Goal: Information Seeking & Learning: Learn about a topic

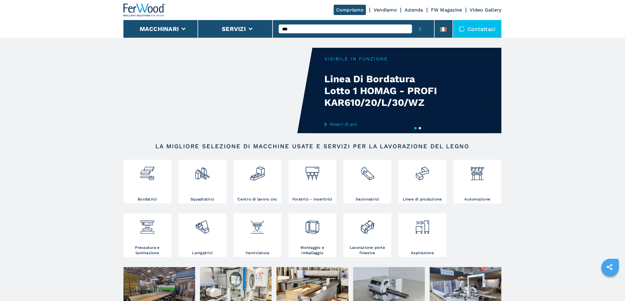
type input "***"
click at [412, 20] on button "submit-button" at bounding box center [420, 29] width 16 height 18
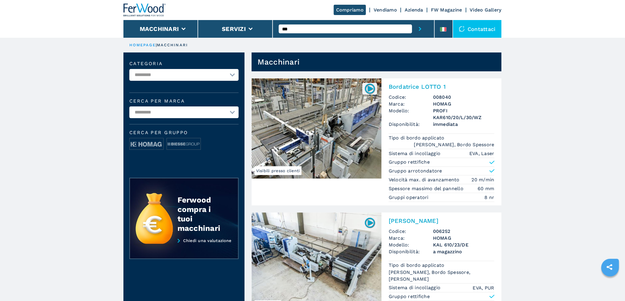
click at [405, 221] on h2 "Bordatrice Singola" at bounding box center [442, 221] width 106 height 7
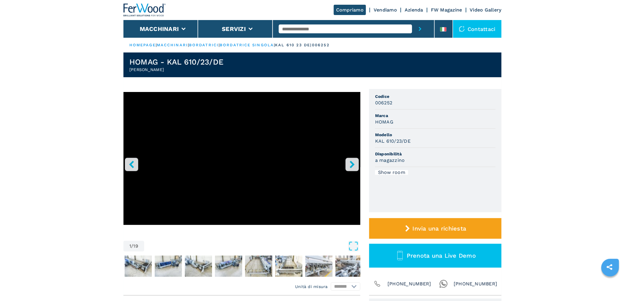
click at [353, 161] on icon "right-button" at bounding box center [351, 164] width 7 height 7
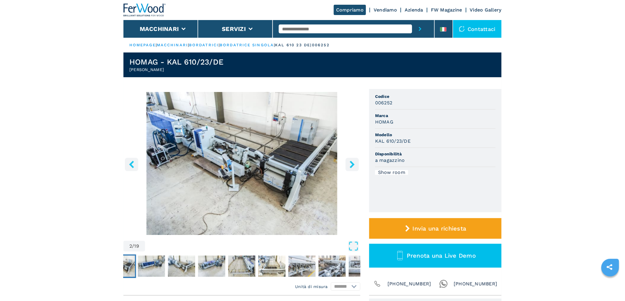
click at [353, 161] on icon "right-button" at bounding box center [351, 164] width 7 height 7
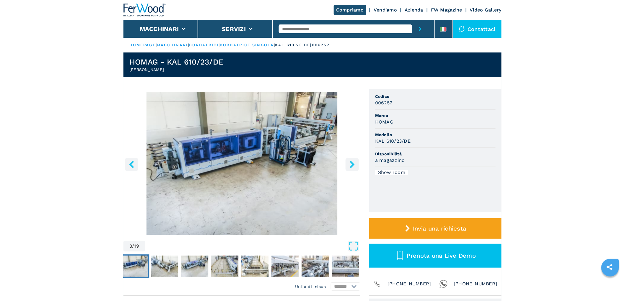
click at [353, 161] on icon "right-button" at bounding box center [351, 164] width 7 height 7
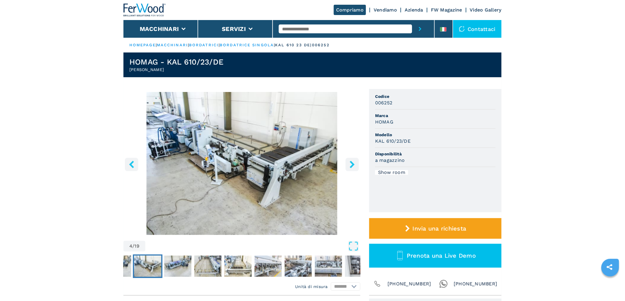
click at [353, 161] on icon "right-button" at bounding box center [351, 164] width 7 height 7
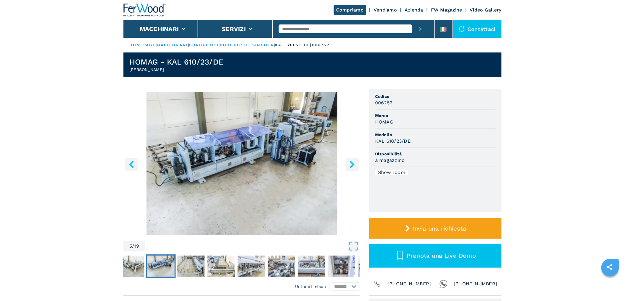
click at [353, 161] on icon "right-button" at bounding box center [351, 164] width 7 height 7
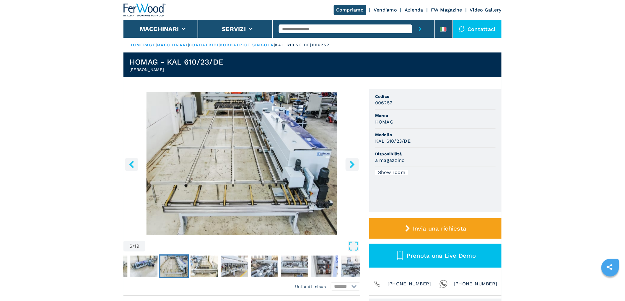
click at [353, 161] on icon "right-button" at bounding box center [351, 164] width 7 height 7
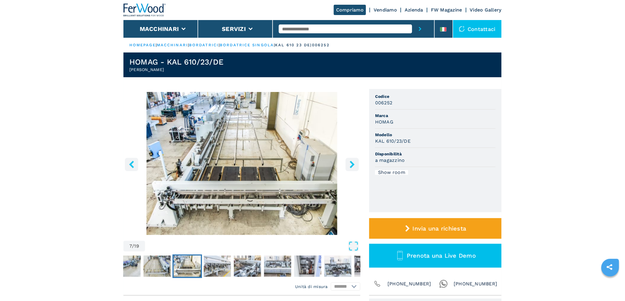
click at [353, 161] on icon "right-button" at bounding box center [351, 164] width 7 height 7
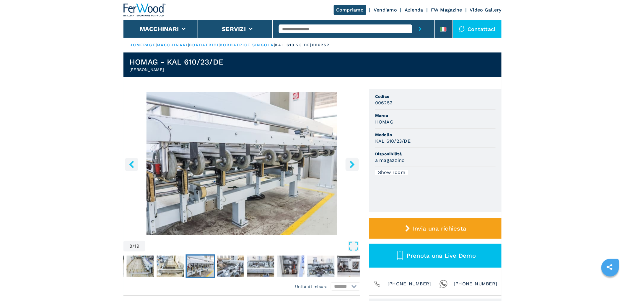
click at [353, 161] on icon "right-button" at bounding box center [351, 164] width 7 height 7
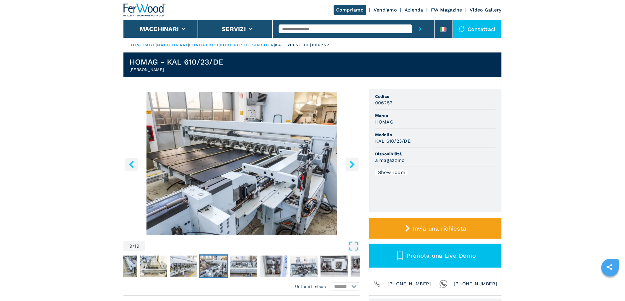
click at [353, 161] on icon "right-button" at bounding box center [351, 164] width 7 height 7
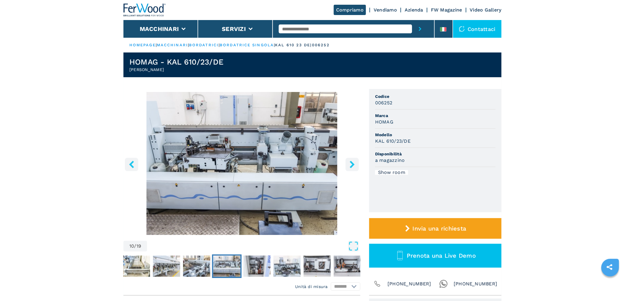
click at [353, 163] on icon "right-button" at bounding box center [351, 164] width 7 height 7
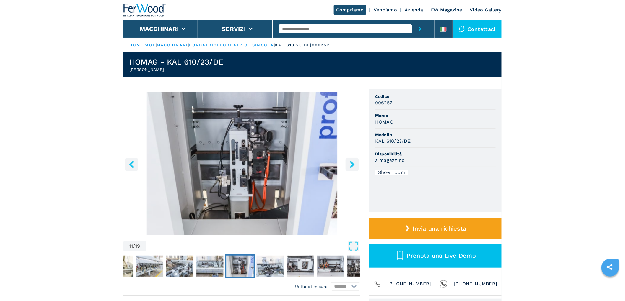
click at [138, 163] on button "left-button" at bounding box center [131, 164] width 13 height 13
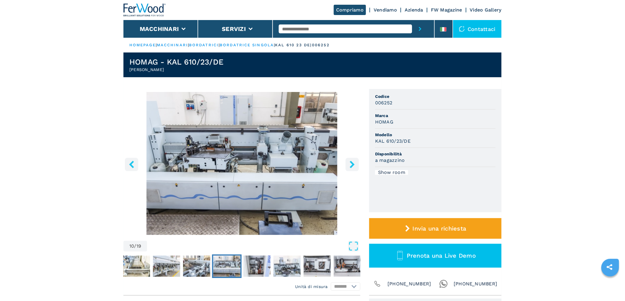
click at [138, 163] on button "left-button" at bounding box center [131, 164] width 13 height 13
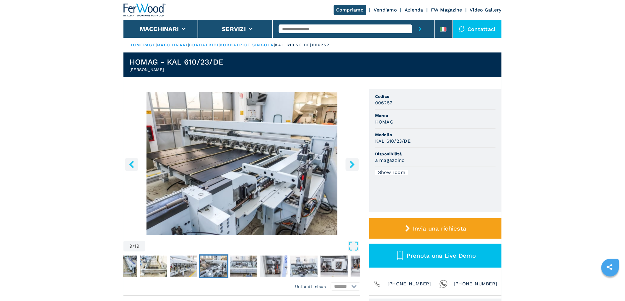
click at [353, 165] on icon "right-button" at bounding box center [352, 164] width 5 height 7
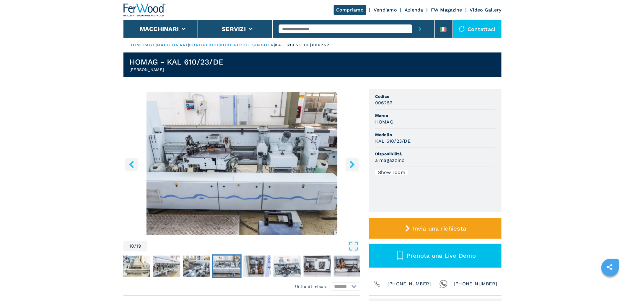
click at [353, 165] on icon "right-button" at bounding box center [352, 164] width 5 height 7
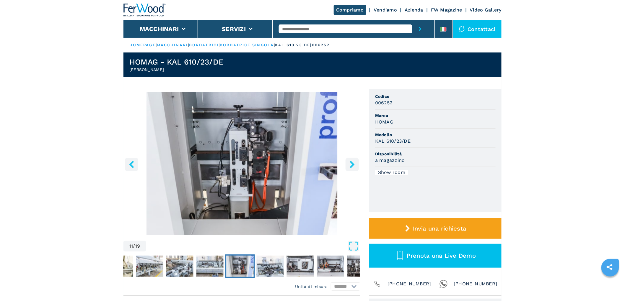
click at [353, 165] on icon "right-button" at bounding box center [352, 164] width 5 height 7
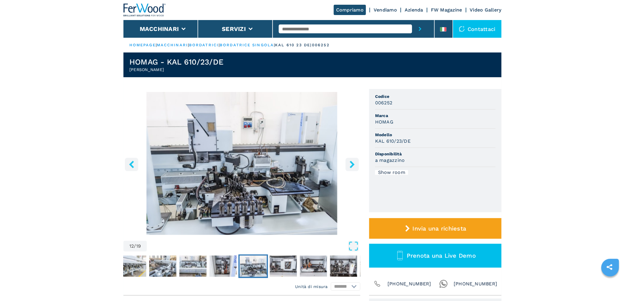
click at [129, 161] on icon "left-button" at bounding box center [131, 164] width 7 height 7
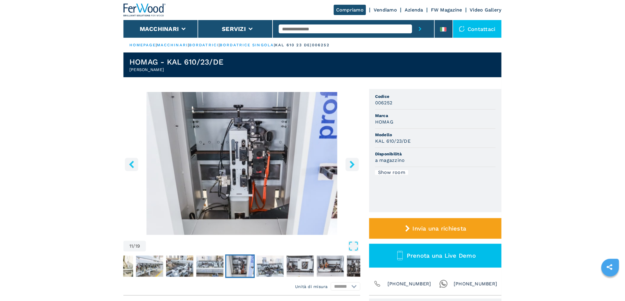
click at [131, 164] on icon "left-button" at bounding box center [131, 164] width 5 height 7
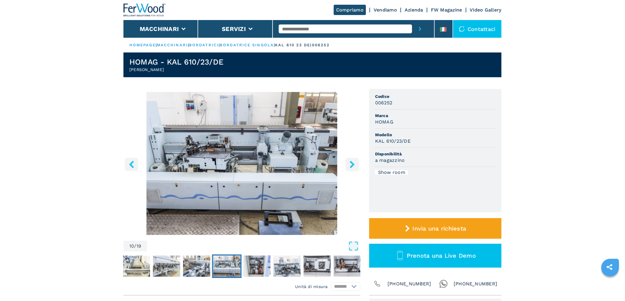
click at [131, 164] on icon "left-button" at bounding box center [131, 164] width 5 height 7
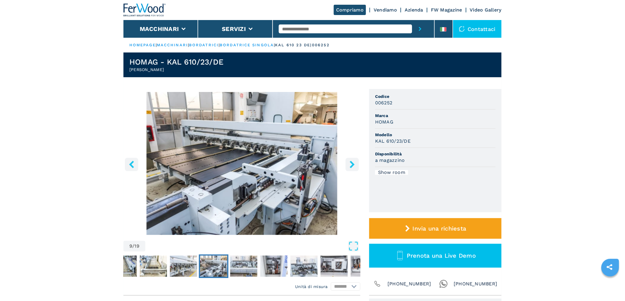
click at [131, 164] on icon "left-button" at bounding box center [131, 164] width 5 height 7
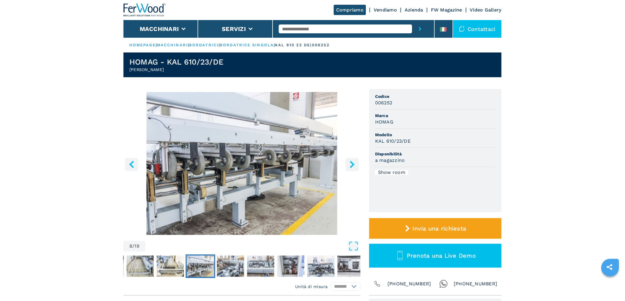
click at [131, 164] on icon "left-button" at bounding box center [131, 164] width 5 height 7
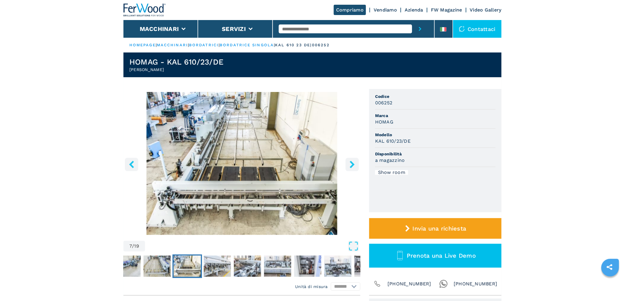
click at [353, 168] on icon "right-button" at bounding box center [351, 164] width 7 height 7
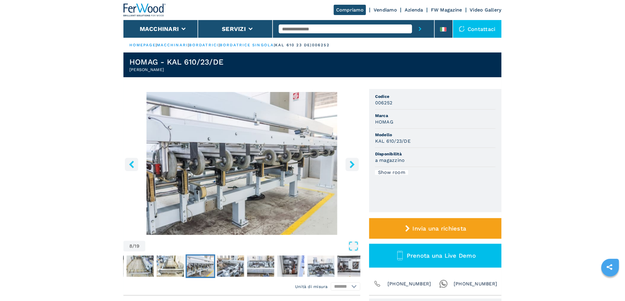
click at [353, 168] on icon "right-button" at bounding box center [351, 164] width 7 height 7
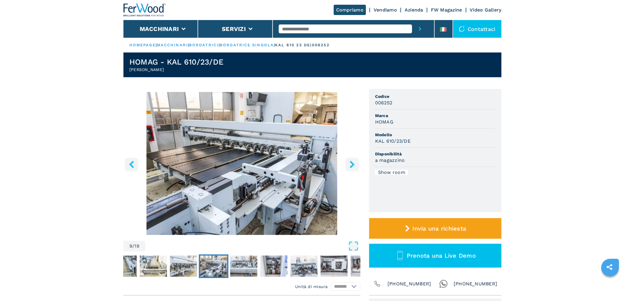
click at [353, 168] on icon "right-button" at bounding box center [351, 164] width 7 height 7
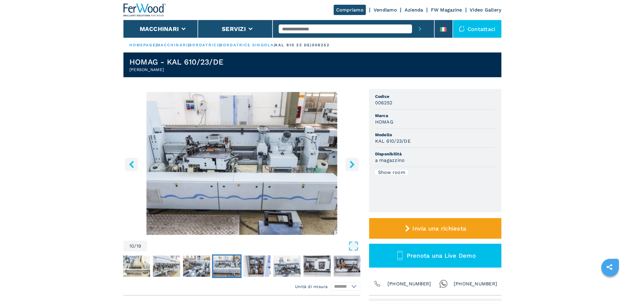
click at [353, 168] on icon "right-button" at bounding box center [351, 164] width 7 height 7
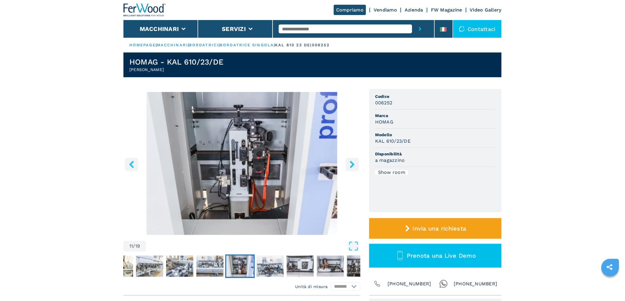
click at [353, 168] on icon "right-button" at bounding box center [351, 164] width 7 height 7
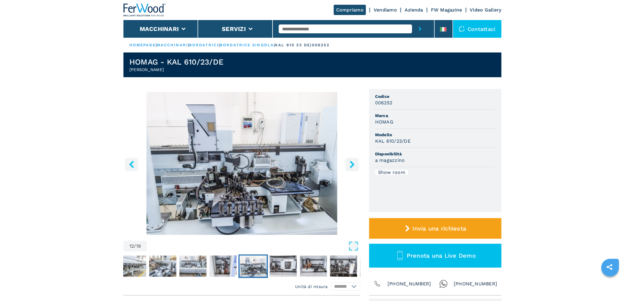
click at [353, 168] on icon "right-button" at bounding box center [351, 164] width 7 height 7
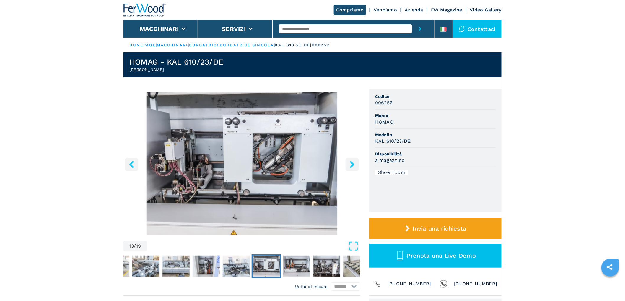
click at [127, 162] on button "left-button" at bounding box center [131, 164] width 13 height 13
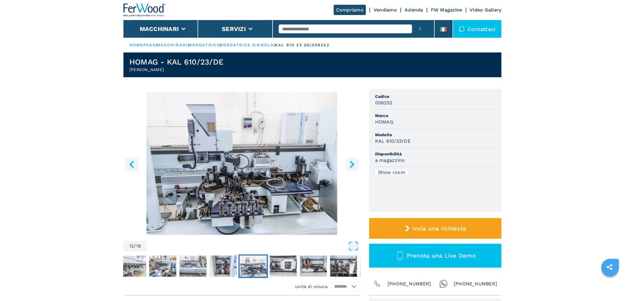
click at [127, 162] on button "left-button" at bounding box center [131, 164] width 13 height 13
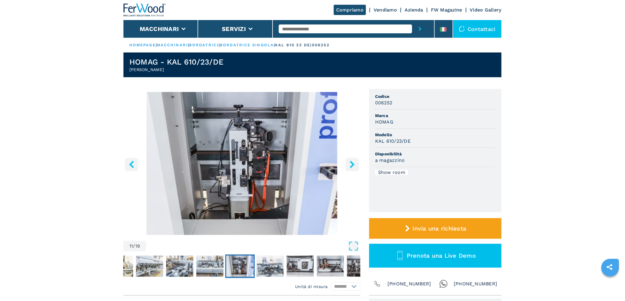
click at [127, 162] on button "left-button" at bounding box center [131, 164] width 13 height 13
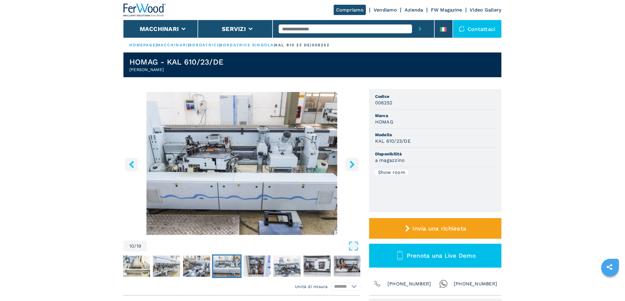
click at [127, 162] on button "left-button" at bounding box center [131, 164] width 13 height 13
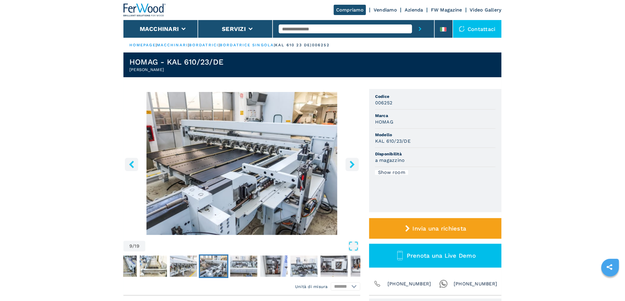
click at [127, 162] on button "left-button" at bounding box center [131, 164] width 13 height 13
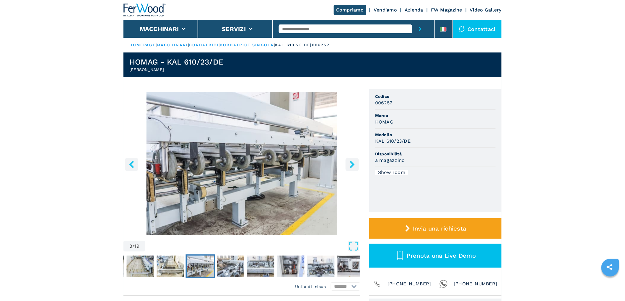
click at [127, 162] on button "left-button" at bounding box center [131, 164] width 13 height 13
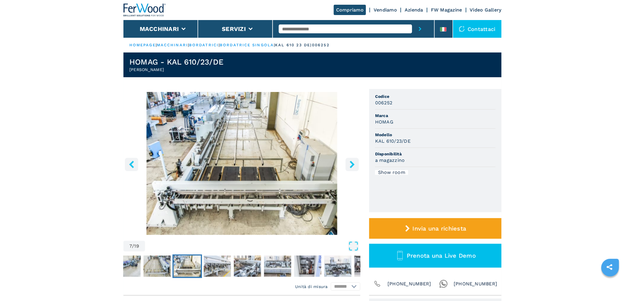
click at [346, 164] on button "right-button" at bounding box center [351, 164] width 13 height 13
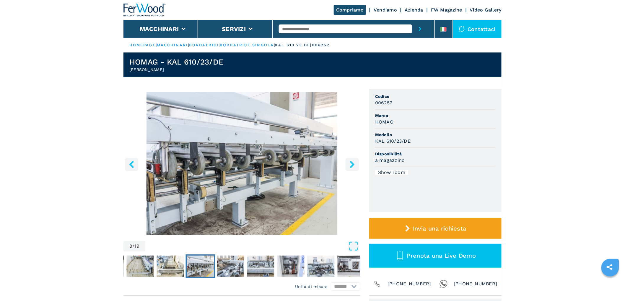
click at [346, 164] on button "right-button" at bounding box center [351, 164] width 13 height 13
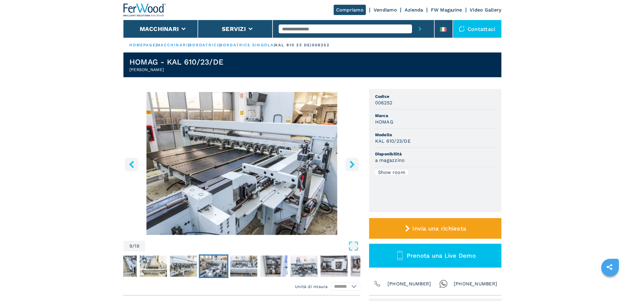
click at [346, 164] on button "right-button" at bounding box center [351, 164] width 13 height 13
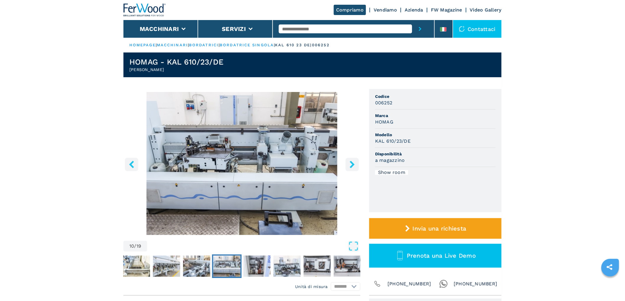
click at [346, 164] on button "right-button" at bounding box center [351, 164] width 13 height 13
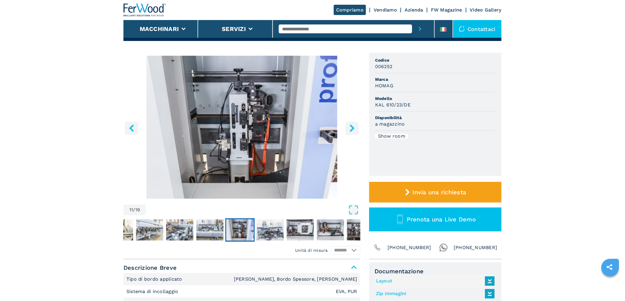
scroll to position [33, 0]
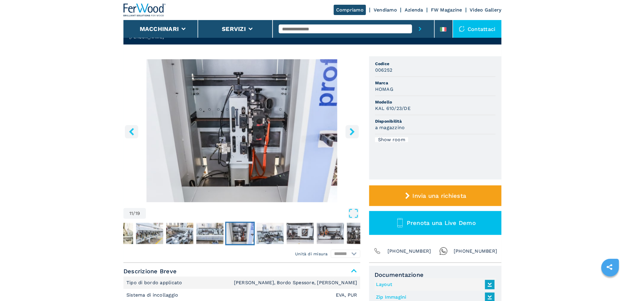
click at [351, 127] on button "right-button" at bounding box center [351, 131] width 13 height 13
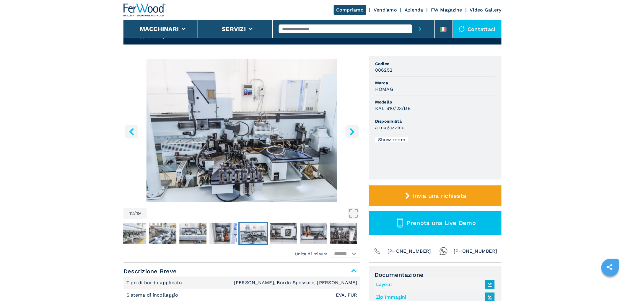
click at [351, 127] on button "right-button" at bounding box center [351, 131] width 13 height 13
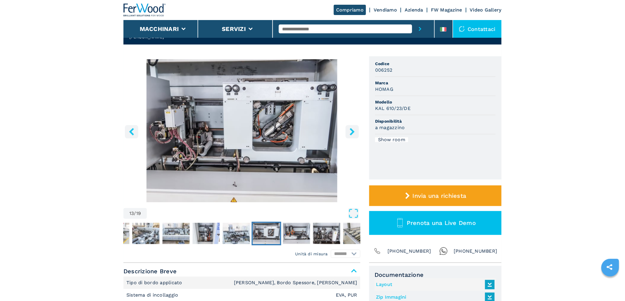
click at [351, 127] on button "right-button" at bounding box center [351, 131] width 13 height 13
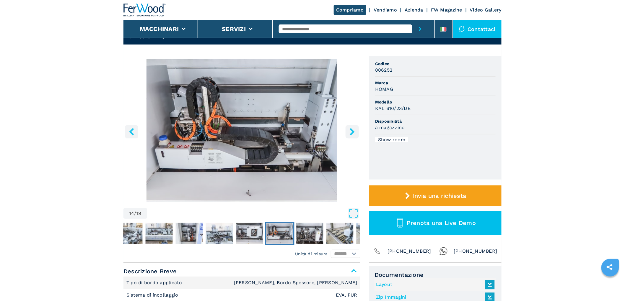
click at [351, 127] on button "right-button" at bounding box center [351, 131] width 13 height 13
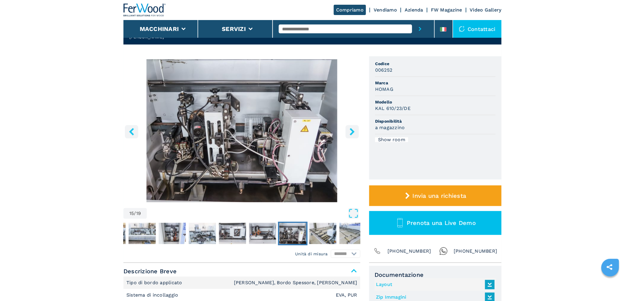
click at [351, 127] on button "right-button" at bounding box center [351, 131] width 13 height 13
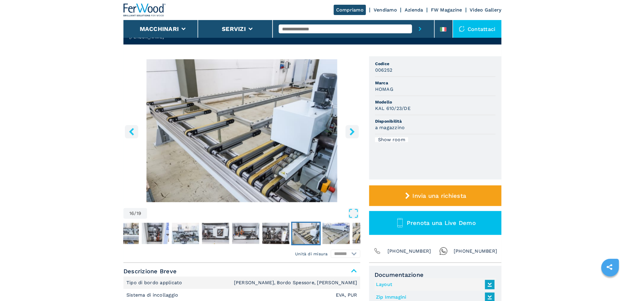
click at [351, 127] on button "right-button" at bounding box center [351, 131] width 13 height 13
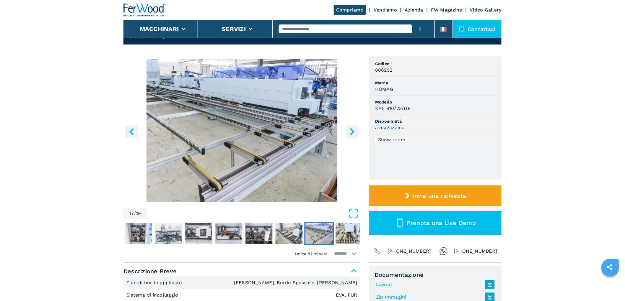
click at [351, 127] on button "right-button" at bounding box center [351, 131] width 13 height 13
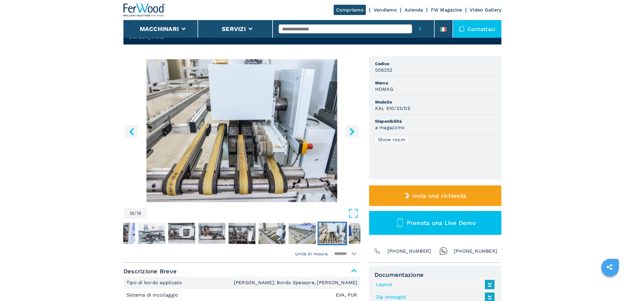
click at [351, 127] on button "right-button" at bounding box center [351, 131] width 13 height 13
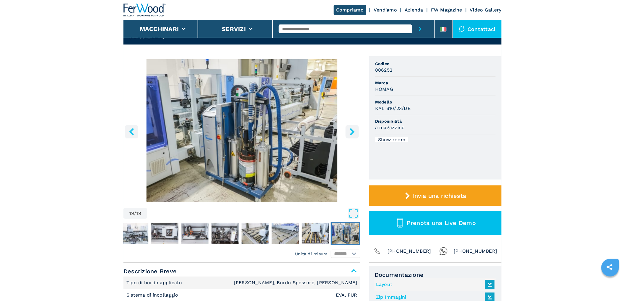
click at [351, 127] on button "right-button" at bounding box center [351, 131] width 13 height 13
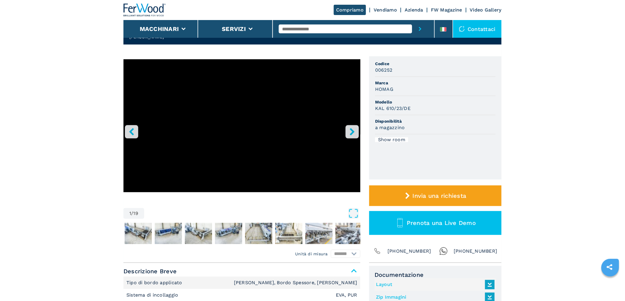
click at [351, 127] on button "right-button" at bounding box center [351, 131] width 13 height 13
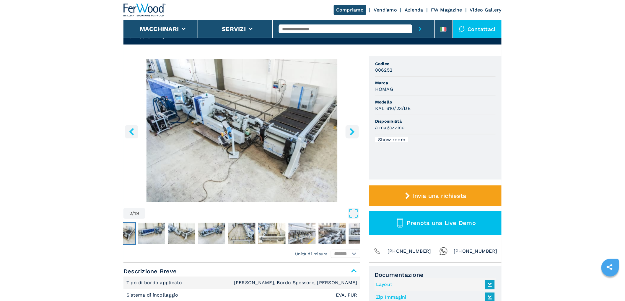
click at [130, 134] on icon "left-button" at bounding box center [131, 131] width 7 height 7
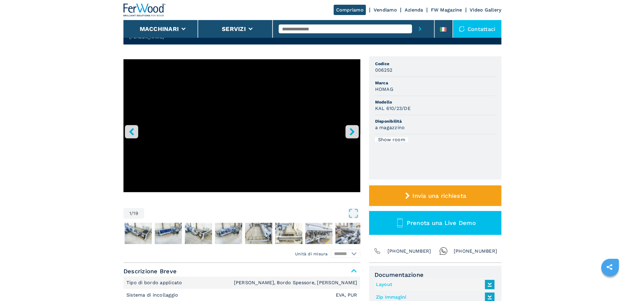
click at [130, 134] on icon "left-button" at bounding box center [131, 131] width 7 height 7
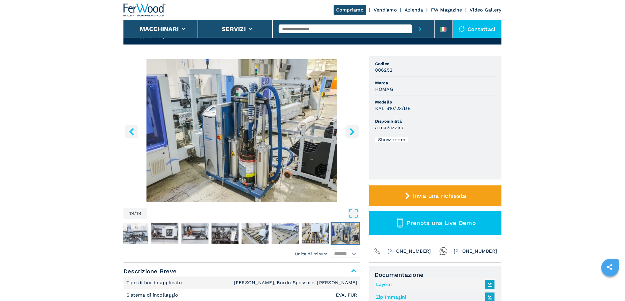
click at [130, 134] on icon "left-button" at bounding box center [131, 131] width 7 height 7
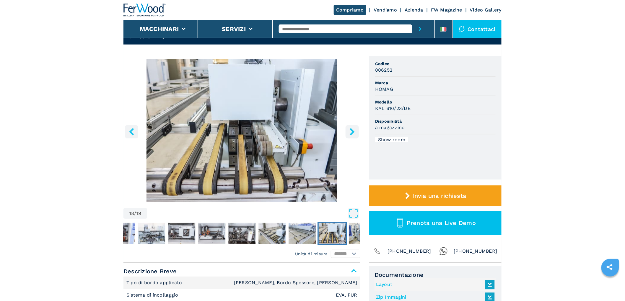
click at [130, 134] on icon "left-button" at bounding box center [131, 131] width 7 height 7
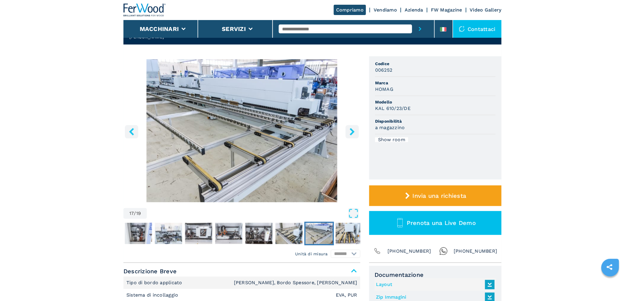
click at [130, 134] on icon "left-button" at bounding box center [131, 131] width 7 height 7
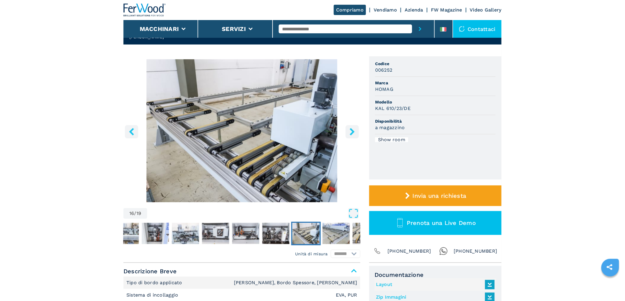
click at [130, 134] on icon "left-button" at bounding box center [131, 131] width 7 height 7
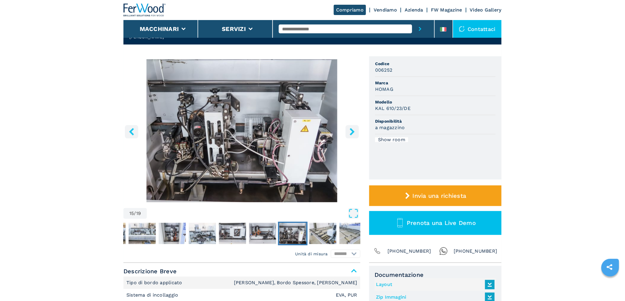
click at [130, 134] on icon "left-button" at bounding box center [131, 131] width 7 height 7
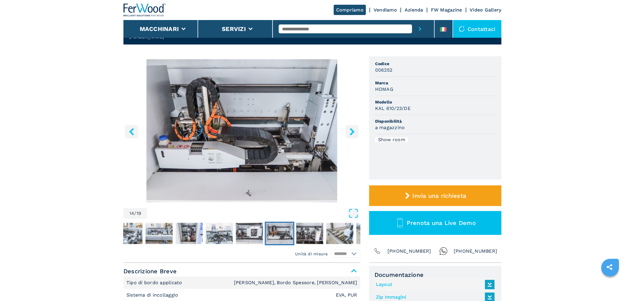
click at [130, 134] on icon "left-button" at bounding box center [131, 131] width 7 height 7
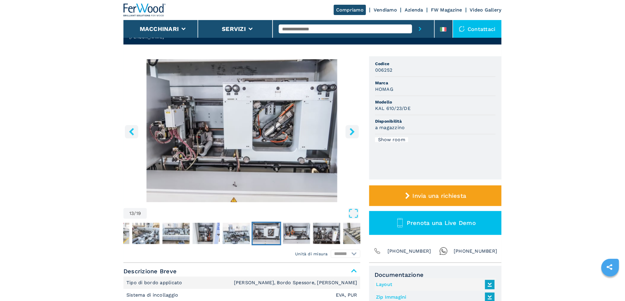
click at [130, 134] on icon "left-button" at bounding box center [131, 131] width 7 height 7
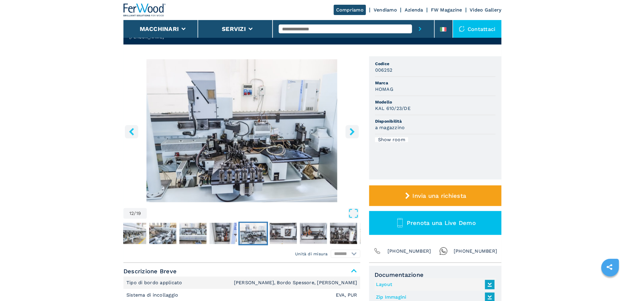
click at [130, 134] on icon "left-button" at bounding box center [131, 131] width 7 height 7
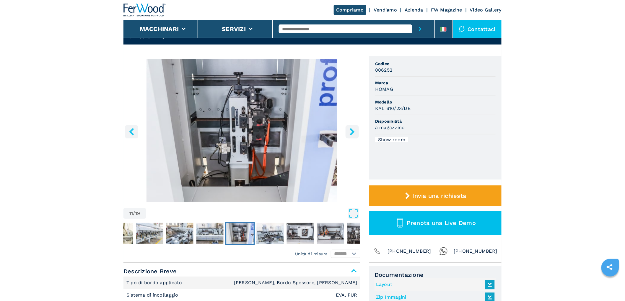
click at [130, 134] on icon "left-button" at bounding box center [131, 131] width 7 height 7
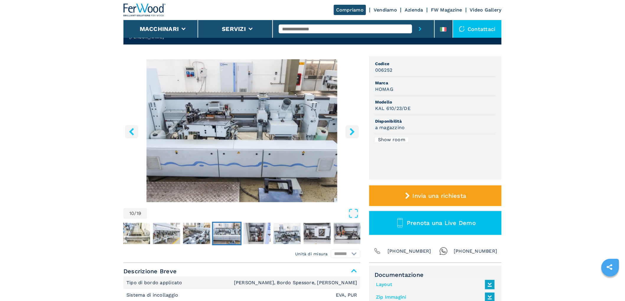
click at [355, 134] on icon "right-button" at bounding box center [351, 131] width 7 height 7
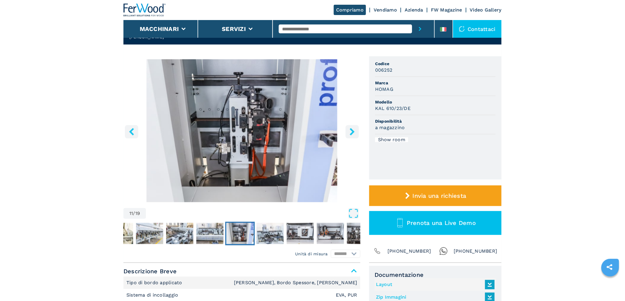
click at [355, 134] on icon "right-button" at bounding box center [351, 131] width 7 height 7
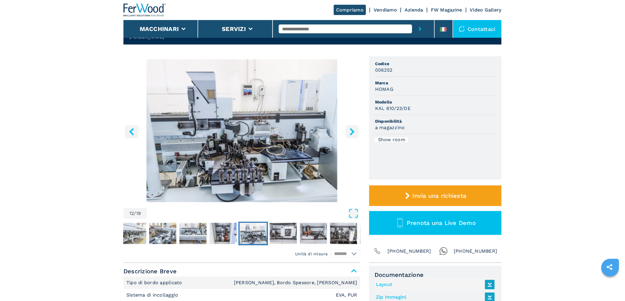
click at [355, 134] on icon "right-button" at bounding box center [351, 131] width 7 height 7
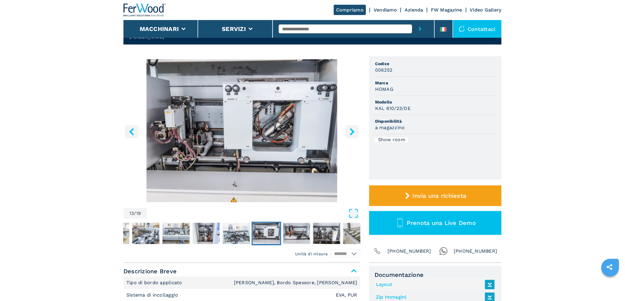
click at [355, 134] on icon "right-button" at bounding box center [351, 131] width 7 height 7
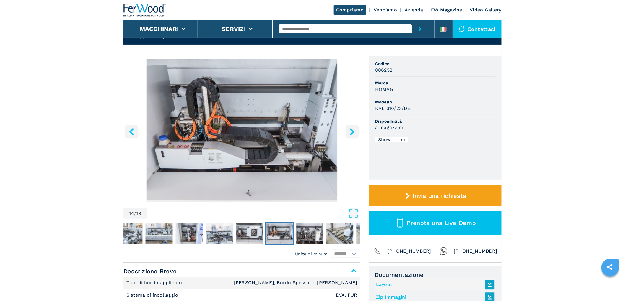
click at [355, 134] on icon "right-button" at bounding box center [351, 131] width 7 height 7
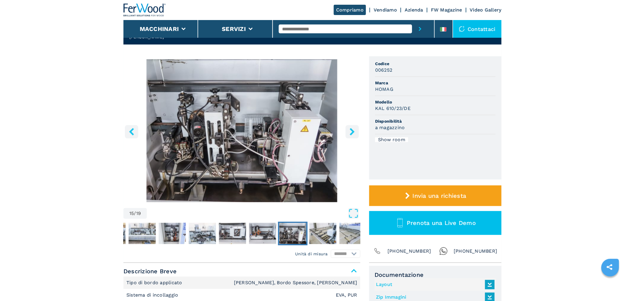
click at [355, 134] on icon "right-button" at bounding box center [351, 131] width 7 height 7
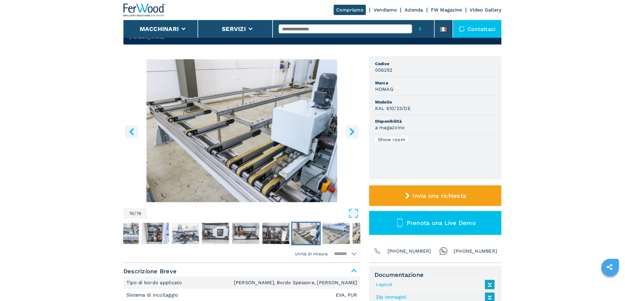
click at [355, 134] on icon "right-button" at bounding box center [351, 131] width 7 height 7
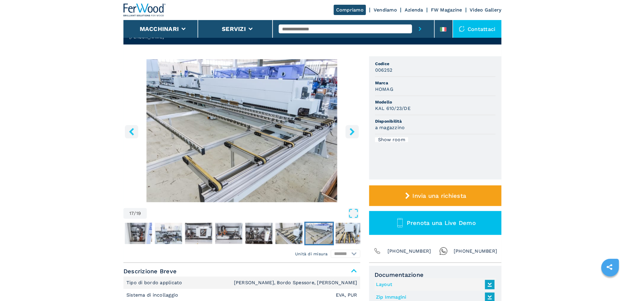
click at [355, 134] on icon "right-button" at bounding box center [351, 131] width 7 height 7
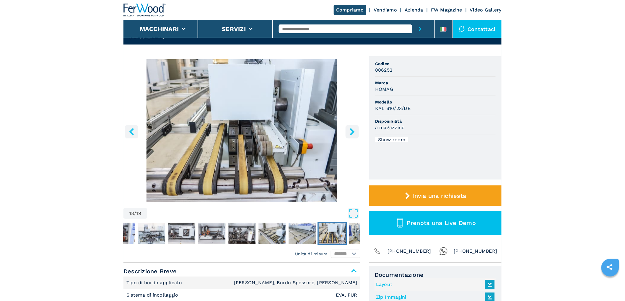
click at [355, 134] on icon "right-button" at bounding box center [351, 131] width 7 height 7
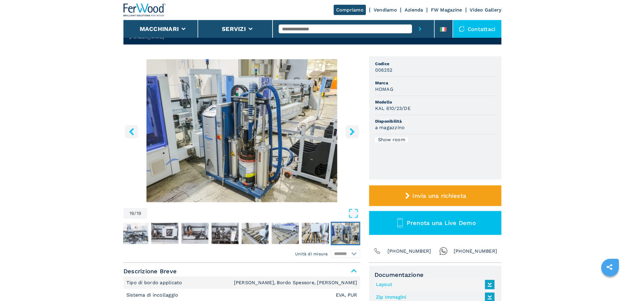
click at [355, 134] on icon "right-button" at bounding box center [351, 131] width 7 height 7
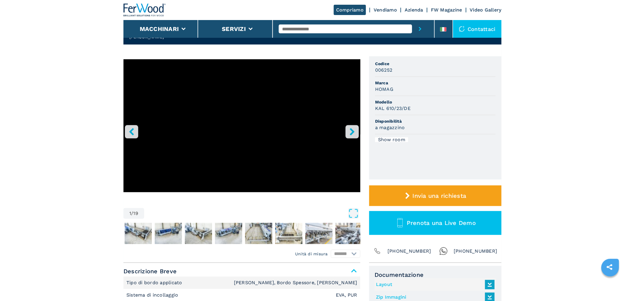
click at [355, 134] on icon "right-button" at bounding box center [351, 131] width 7 height 7
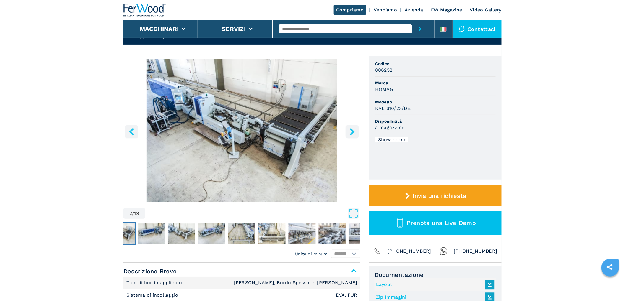
click at [355, 134] on icon "right-button" at bounding box center [351, 131] width 7 height 7
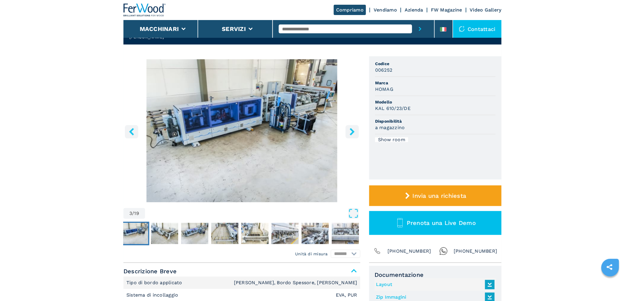
click at [355, 134] on icon "right-button" at bounding box center [351, 131] width 7 height 7
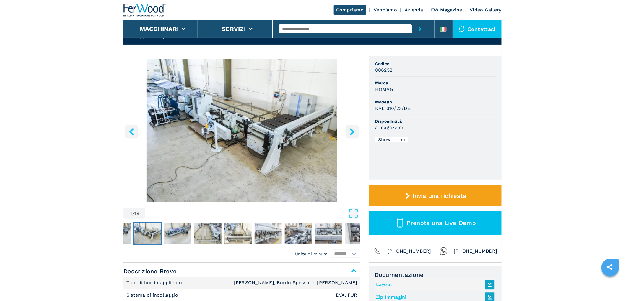
click at [355, 134] on icon "right-button" at bounding box center [351, 131] width 7 height 7
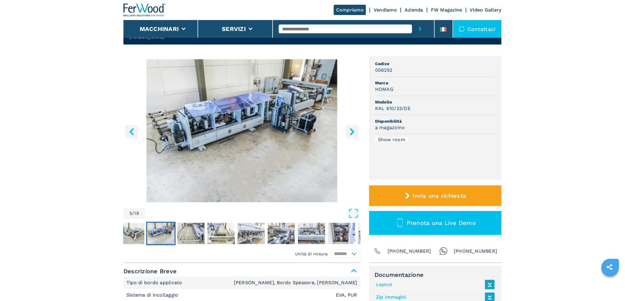
click at [355, 134] on icon "right-button" at bounding box center [351, 131] width 7 height 7
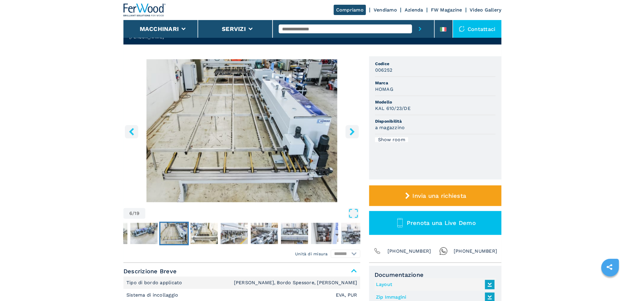
click at [355, 134] on icon "right-button" at bounding box center [351, 131] width 7 height 7
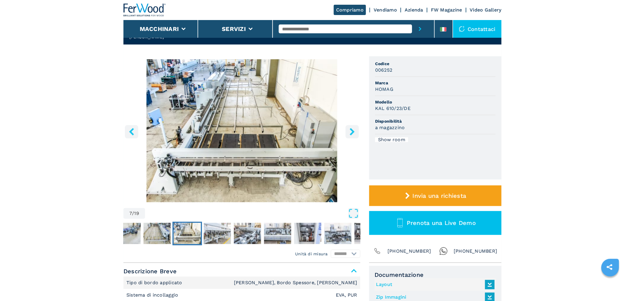
click at [355, 134] on icon "right-button" at bounding box center [351, 131] width 7 height 7
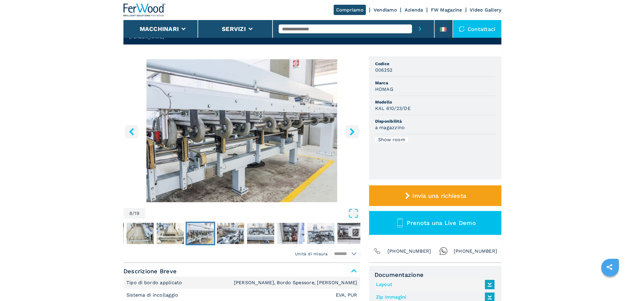
click at [355, 134] on icon "right-button" at bounding box center [351, 131] width 7 height 7
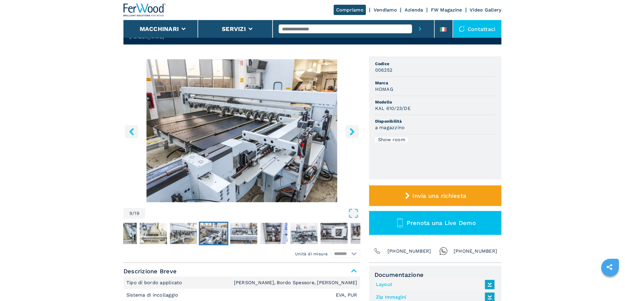
click at [355, 134] on icon "right-button" at bounding box center [351, 131] width 7 height 7
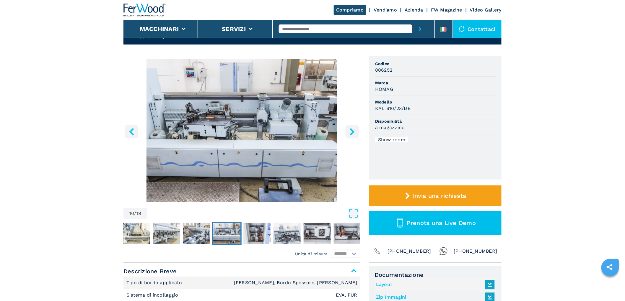
click at [355, 134] on icon "right-button" at bounding box center [351, 131] width 7 height 7
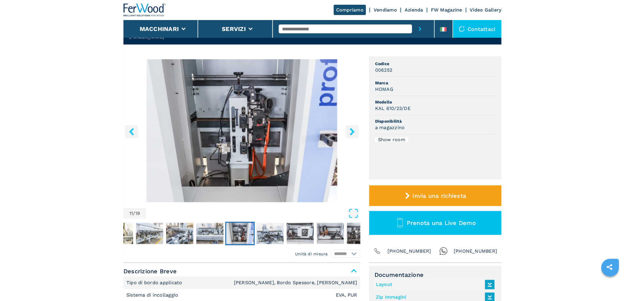
click at [355, 134] on icon "right-button" at bounding box center [351, 131] width 7 height 7
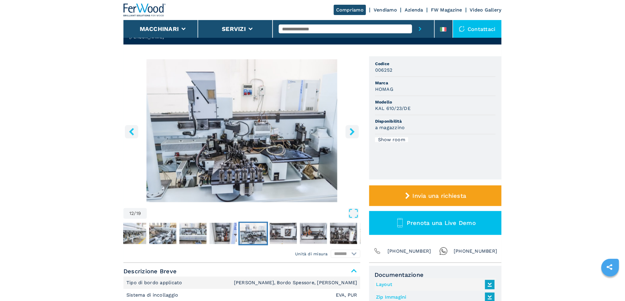
drag, startPoint x: 355, startPoint y: 134, endPoint x: 122, endPoint y: 118, distance: 234.4
click at [153, 128] on div "12 / 19" at bounding box center [241, 139] width 237 height 161
click at [128, 129] on icon "left-button" at bounding box center [131, 131] width 7 height 7
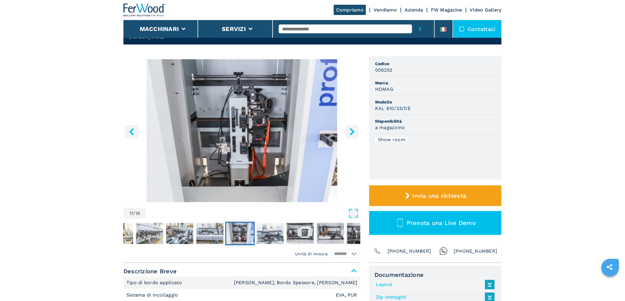
click at [128, 129] on icon "left-button" at bounding box center [131, 131] width 7 height 7
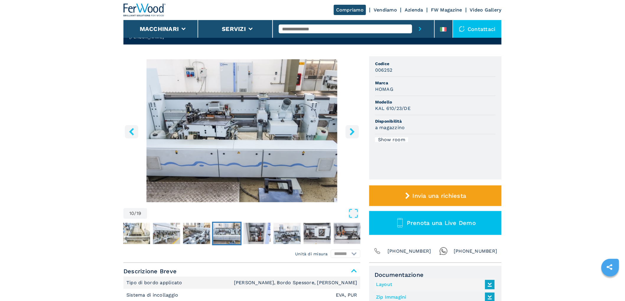
drag, startPoint x: 128, startPoint y: 129, endPoint x: 210, endPoint y: 110, distance: 84.4
click at [201, 111] on div "10 / 19" at bounding box center [241, 139] width 237 height 161
click at [194, 104] on img "Go to Slide 10" at bounding box center [241, 130] width 237 height 143
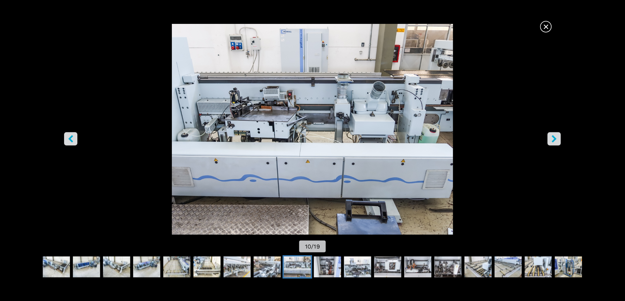
click at [551, 139] on icon "right-button" at bounding box center [553, 138] width 7 height 7
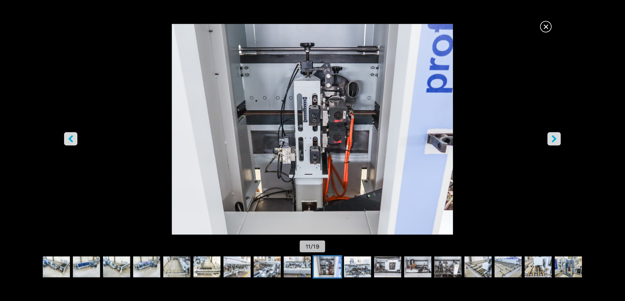
click at [551, 139] on icon "right-button" at bounding box center [553, 138] width 7 height 7
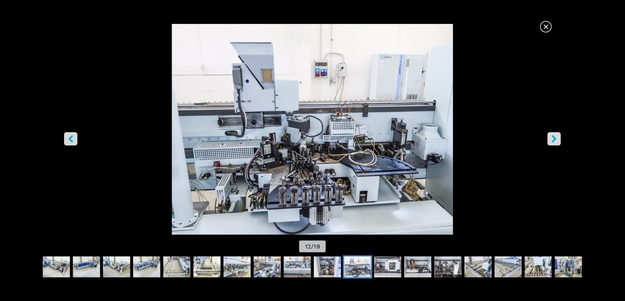
click at [551, 139] on icon "right-button" at bounding box center [553, 138] width 7 height 7
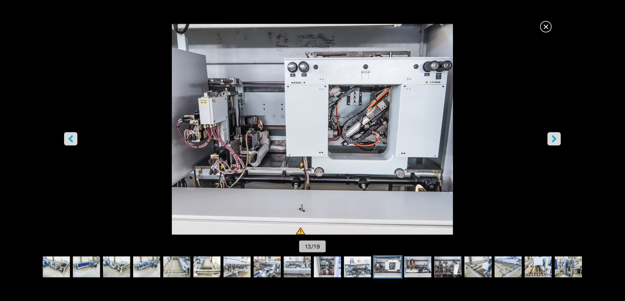
scroll to position [0, 0]
click at [547, 22] on span "×" at bounding box center [546, 25] width 10 height 10
